Goal: Information Seeking & Learning: Learn about a topic

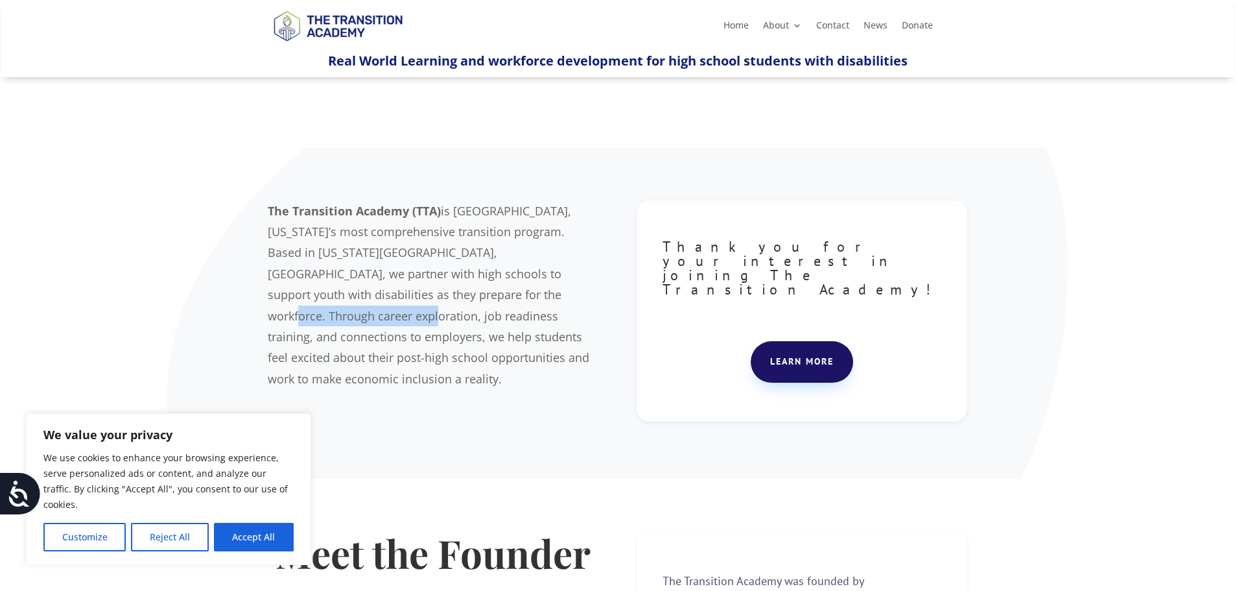
drag, startPoint x: 379, startPoint y: 294, endPoint x: 512, endPoint y: 290, distance: 133.6
click at [512, 290] on span "is Jackson County, Missouri’s most comprehensive transition program. Based in K…" at bounding box center [429, 294] width 322 height 183
click at [518, 290] on span "is Jackson County, Missouri’s most comprehensive transition program. Based in K…" at bounding box center [429, 294] width 322 height 183
drag, startPoint x: 522, startPoint y: 297, endPoint x: 373, endPoint y: 309, distance: 149.6
click at [489, 296] on span "is Jackson County, Missouri’s most comprehensive transition program. Based in K…" at bounding box center [429, 294] width 322 height 183
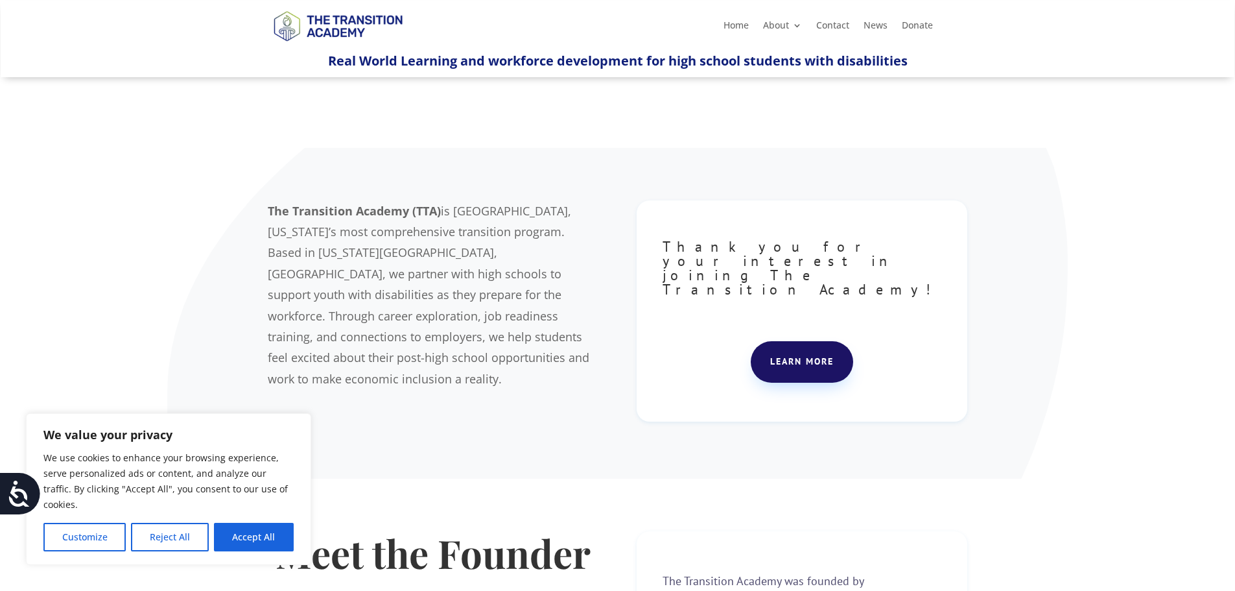
click at [318, 319] on span "is Jackson County, Missouri’s most comprehensive transition program. Based in K…" at bounding box center [429, 294] width 322 height 183
drag, startPoint x: 346, startPoint y: 321, endPoint x: 399, endPoint y: 322, distance: 53.2
click at [510, 320] on span "is Jackson County, Missouri’s most comprehensive transition program. Based in K…" at bounding box center [429, 294] width 322 height 183
click at [354, 325] on p "The Transition Academy (TTA) is Jackson County, Missouri’s most comprehensive t…" at bounding box center [433, 294] width 331 height 189
drag, startPoint x: 271, startPoint y: 340, endPoint x: 338, endPoint y: 341, distance: 67.4
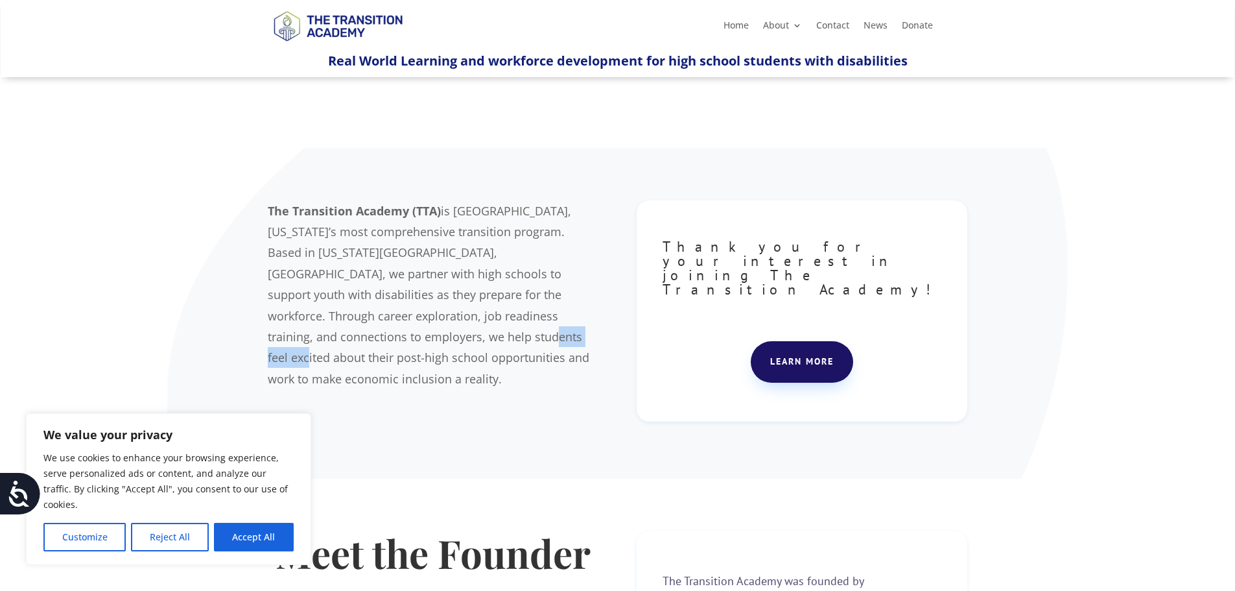
click at [337, 341] on span "is Jackson County, Missouri’s most comprehensive transition program. Based in K…" at bounding box center [429, 294] width 322 height 183
click at [436, 338] on span "is Jackson County, Missouri’s most comprehensive transition program. Based in K…" at bounding box center [429, 294] width 322 height 183
click at [284, 539] on button "Accept All" at bounding box center [254, 536] width 80 height 29
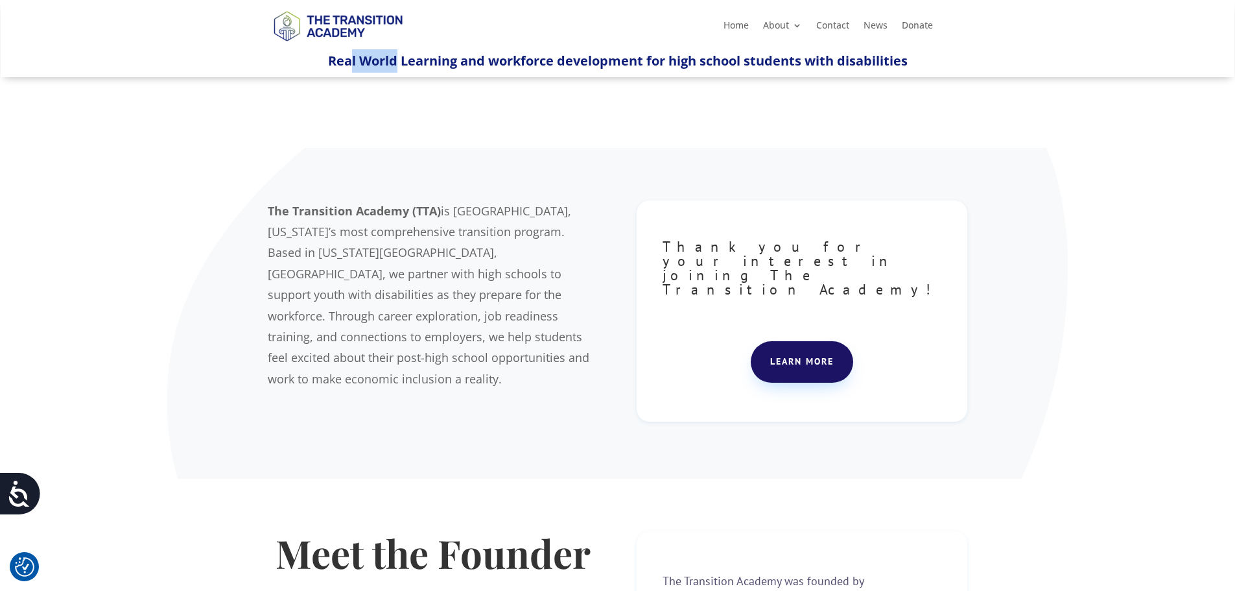
drag, startPoint x: 349, startPoint y: 67, endPoint x: 393, endPoint y: 63, distance: 44.3
click at [393, 63] on span "Real World Learning and workforce development for high school students with dis…" at bounding box center [618, 61] width 580 height 18
click at [342, 64] on span "Real World Learning and workforce development for high school students with dis…" at bounding box center [618, 61] width 580 height 18
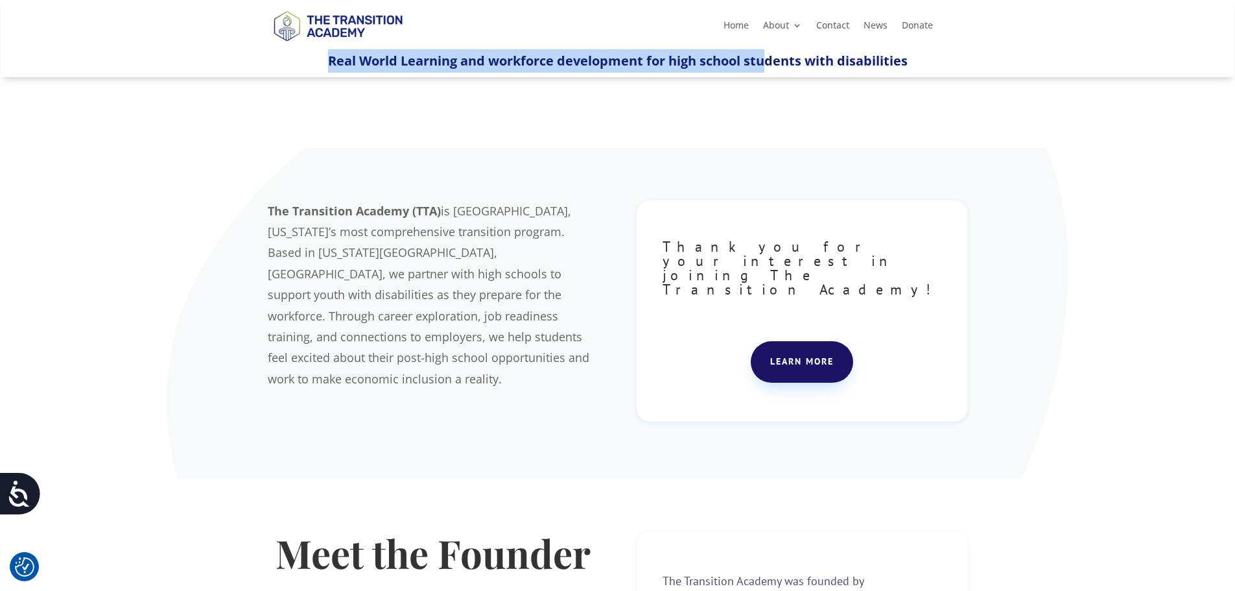
drag, startPoint x: 328, startPoint y: 65, endPoint x: 786, endPoint y: 66, distance: 458.3
click at [773, 65] on span "Real World Learning and workforce development for high school students with dis…" at bounding box center [618, 61] width 580 height 18
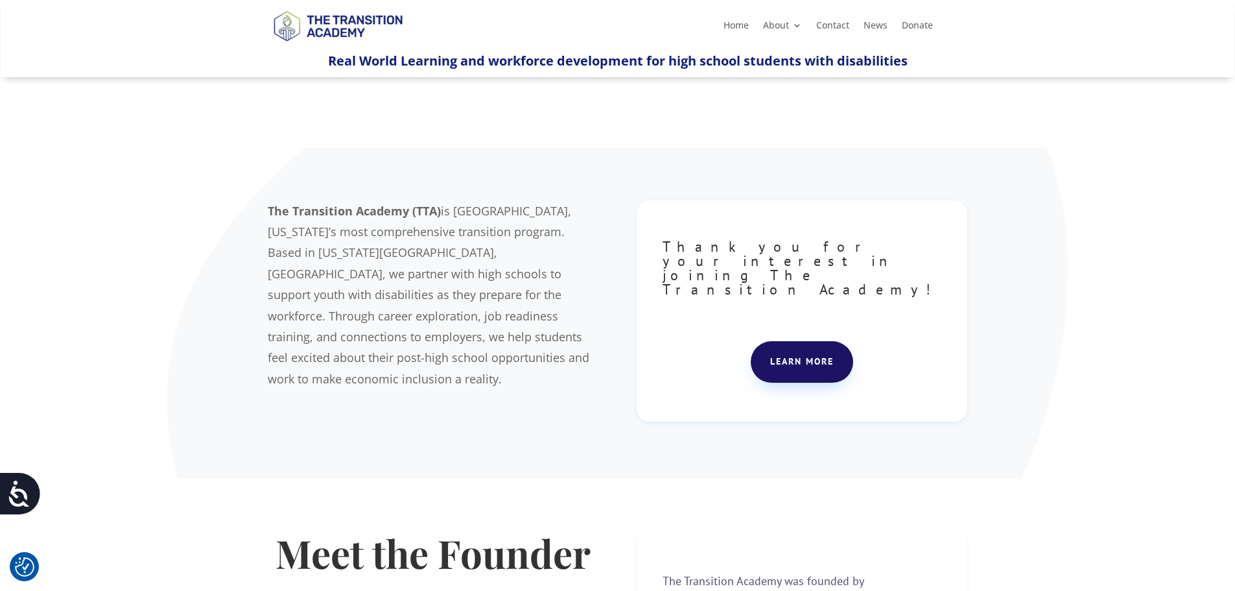
click at [798, 66] on span "Real World Learning and workforce development for high school students with dis…" at bounding box center [618, 61] width 580 height 18
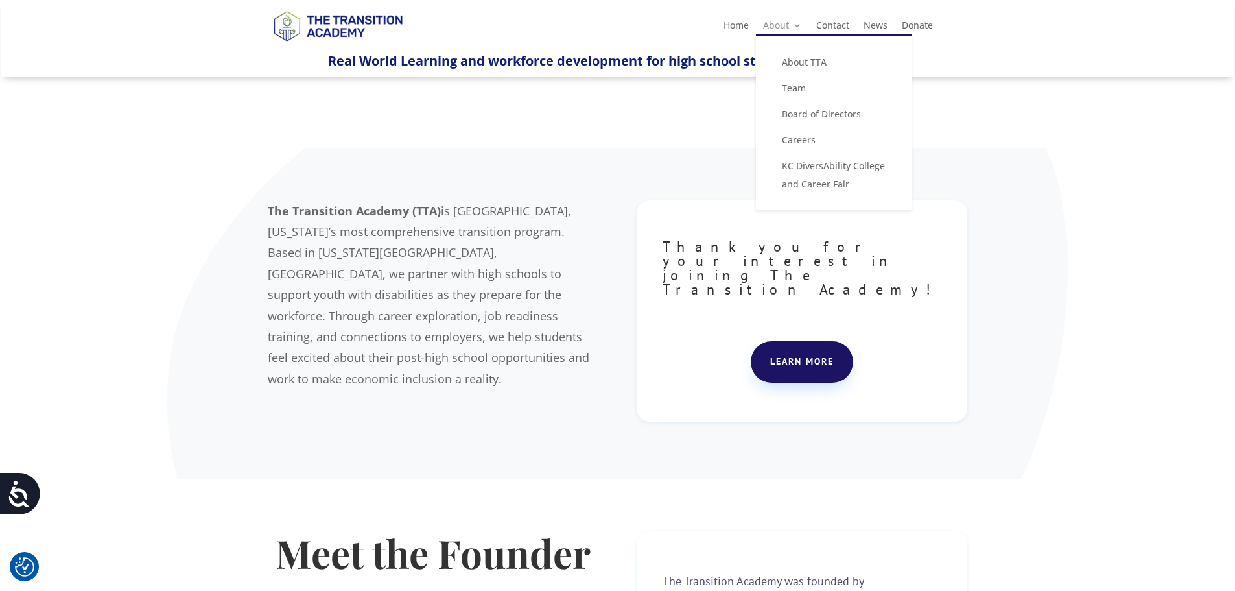
click at [773, 30] on link "About" at bounding box center [782, 28] width 39 height 14
